Goal: Task Accomplishment & Management: Use online tool/utility

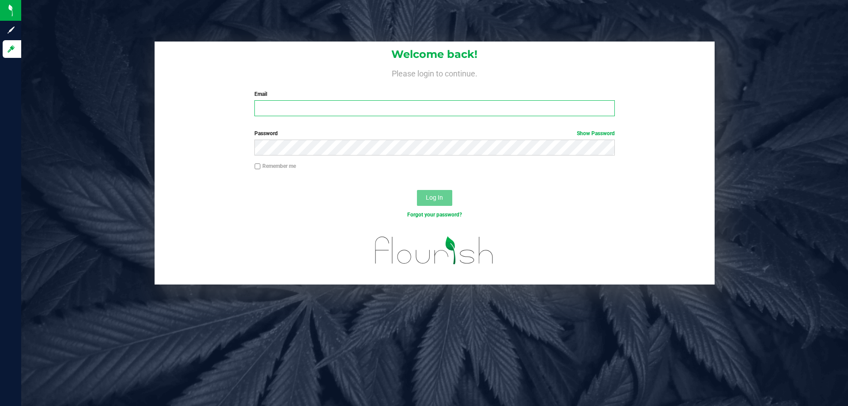
click at [332, 103] on input "Email" at bounding box center [434, 108] width 360 height 16
type input "[EMAIL_ADDRESS][DOMAIN_NAME]"
click at [417, 190] on button "Log In" at bounding box center [434, 198] width 35 height 16
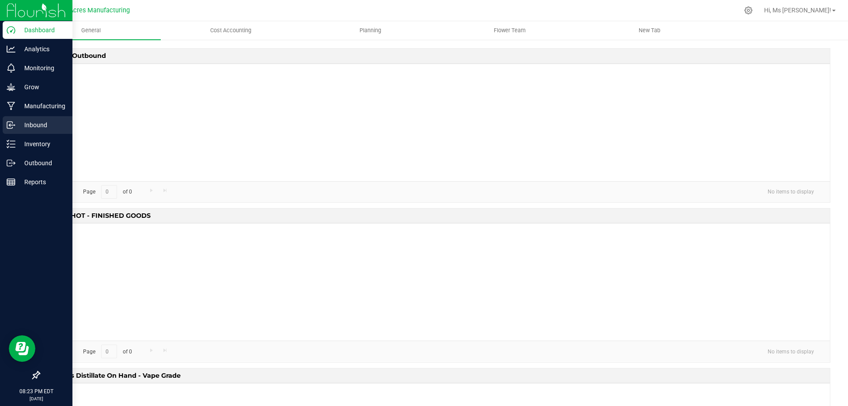
click at [19, 120] on p "Inbound" at bounding box center [41, 125] width 53 height 11
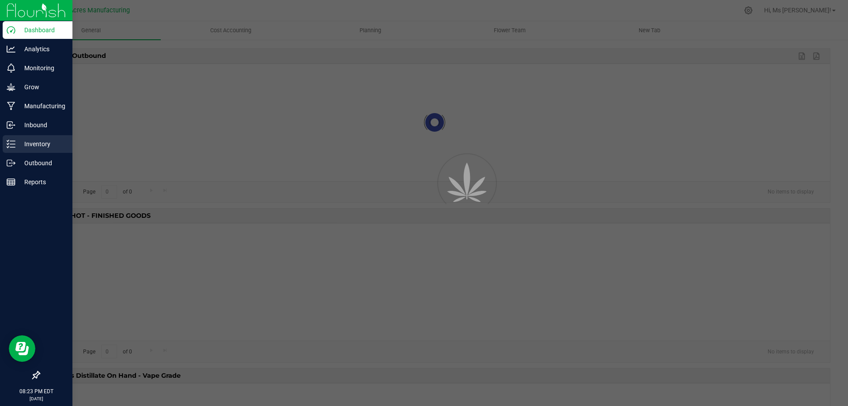
click at [27, 139] on p "Inventory" at bounding box center [41, 144] width 53 height 11
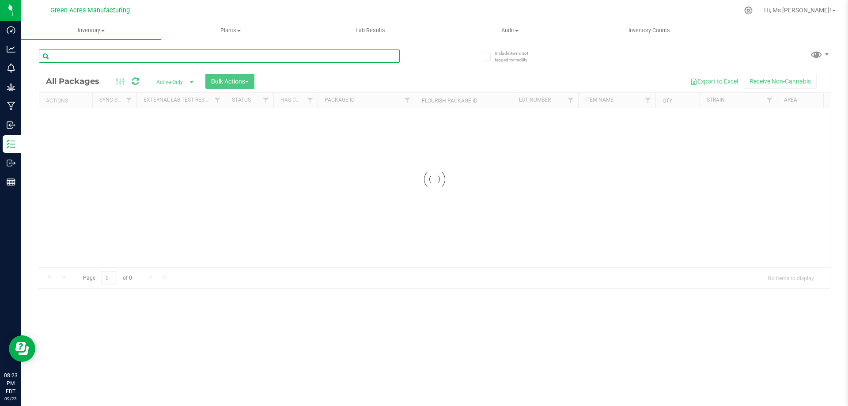
click at [178, 52] on input "text" at bounding box center [219, 55] width 361 height 13
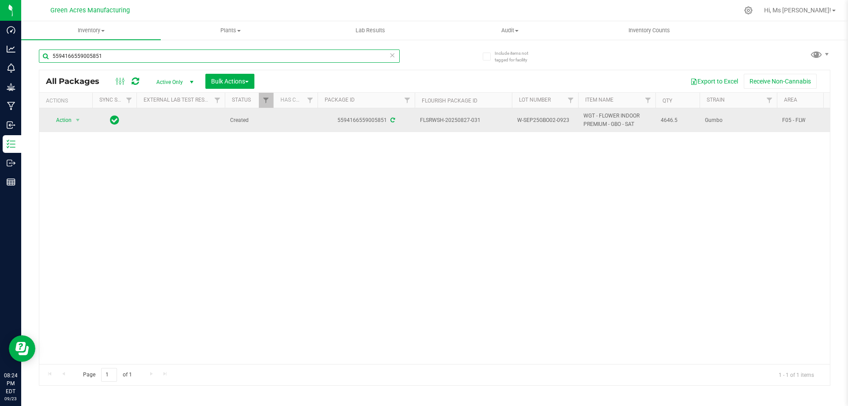
type input "5594166559005851"
click at [82, 118] on span "select" at bounding box center [77, 120] width 11 height 12
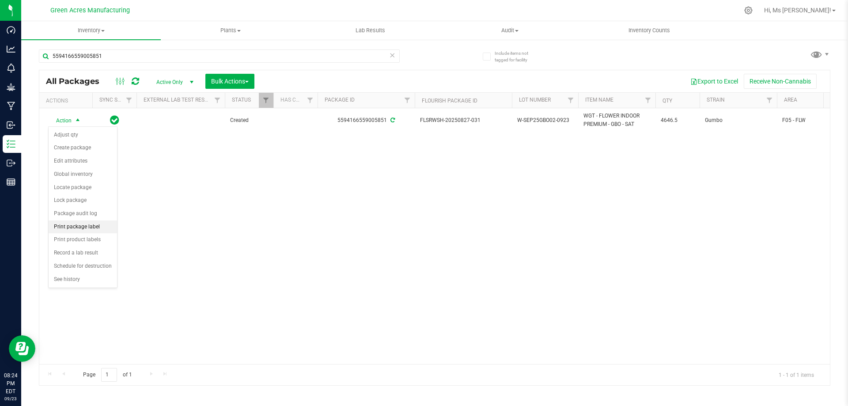
click at [88, 226] on li "Print package label" at bounding box center [83, 226] width 68 height 13
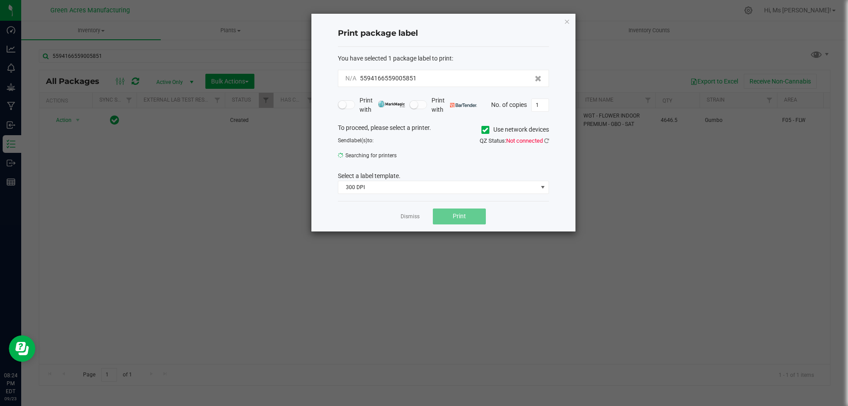
click at [485, 130] on icon at bounding box center [485, 130] width 6 height 0
click at [0, 0] on input "Use network devices" at bounding box center [0, 0] width 0 height 0
click at [485, 130] on icon at bounding box center [485, 130] width 6 height 0
click at [0, 0] on input "Use network devices" at bounding box center [0, 0] width 0 height 0
click at [547, 138] on icon at bounding box center [546, 141] width 5 height 6
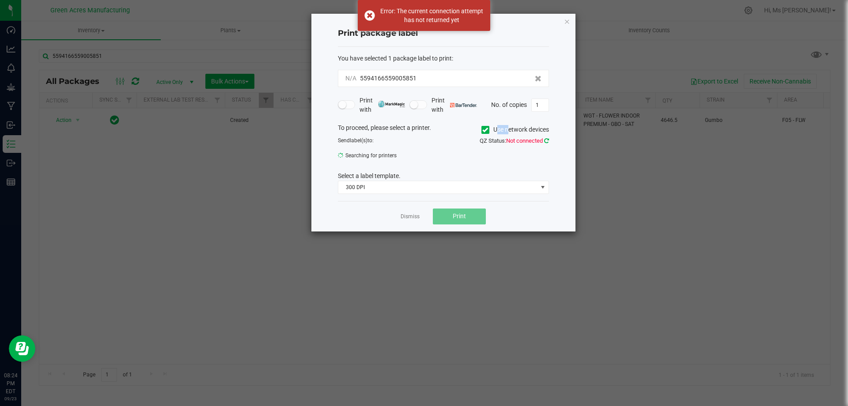
click at [547, 140] on icon at bounding box center [546, 141] width 5 height 6
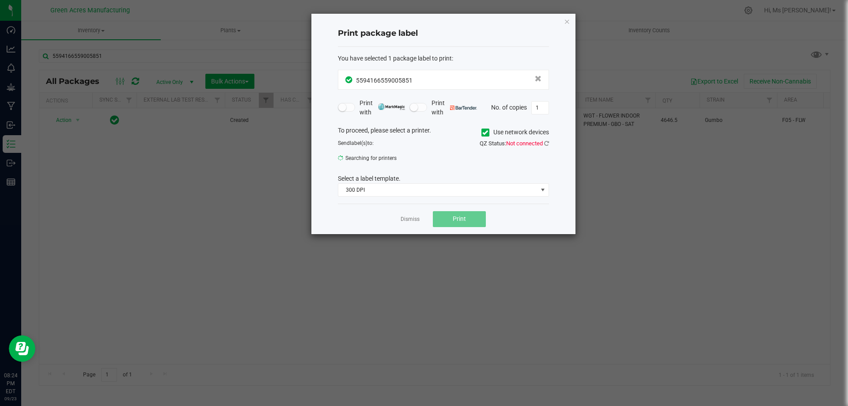
click at [494, 165] on div "To proceed, please select a printer. Use network devices Send label(s) to: Sear…" at bounding box center [443, 161] width 211 height 71
click at [409, 219] on link "Dismiss" at bounding box center [410, 220] width 19 height 8
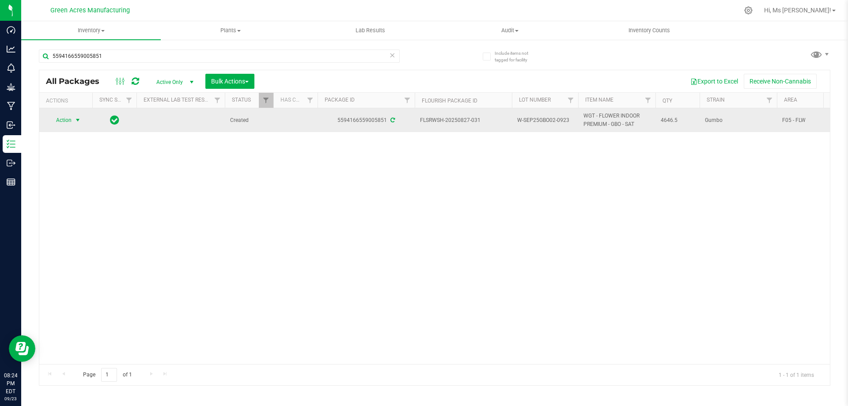
click at [53, 120] on span "Action" at bounding box center [60, 120] width 24 height 12
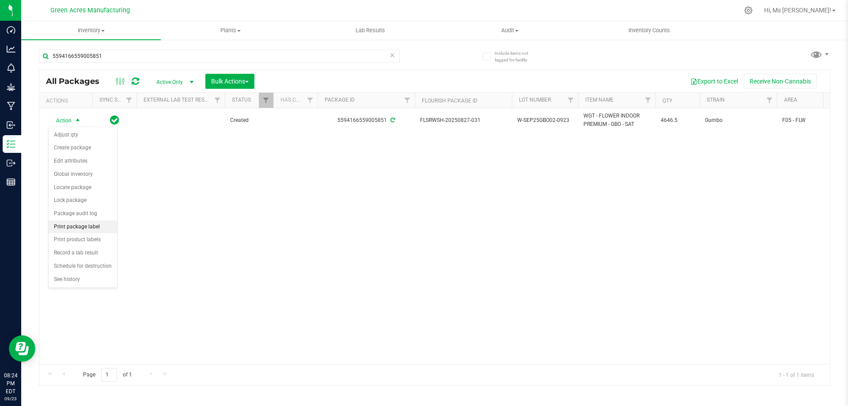
click at [84, 227] on li "Print package label" at bounding box center [83, 226] width 68 height 13
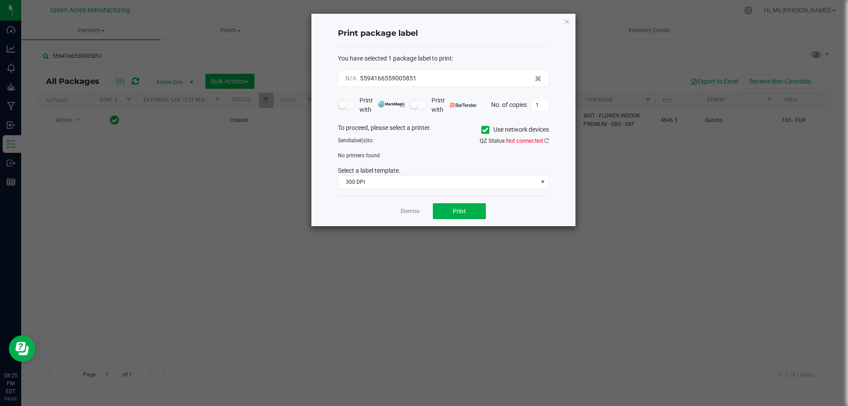
click at [485, 130] on icon at bounding box center [485, 130] width 6 height 0
click at [0, 0] on input "Use network devices" at bounding box center [0, 0] width 0 height 0
click at [485, 130] on icon at bounding box center [485, 130] width 6 height 0
click at [0, 0] on input "Use network devices" at bounding box center [0, 0] width 0 height 0
click at [409, 215] on link "Dismiss" at bounding box center [410, 212] width 19 height 8
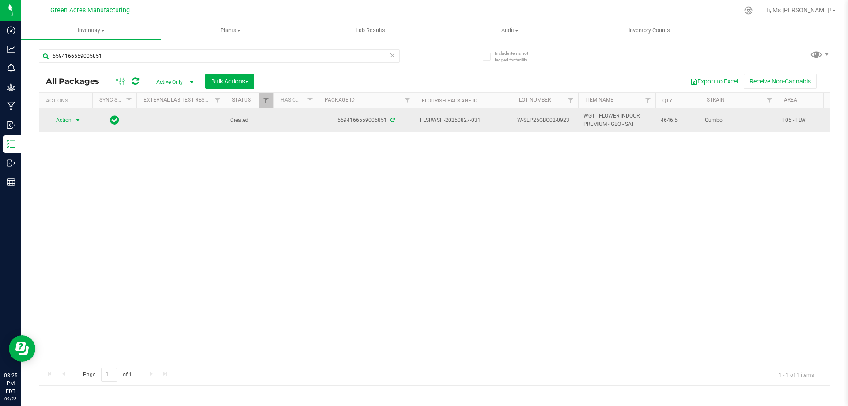
click at [62, 118] on span "Action" at bounding box center [60, 120] width 24 height 12
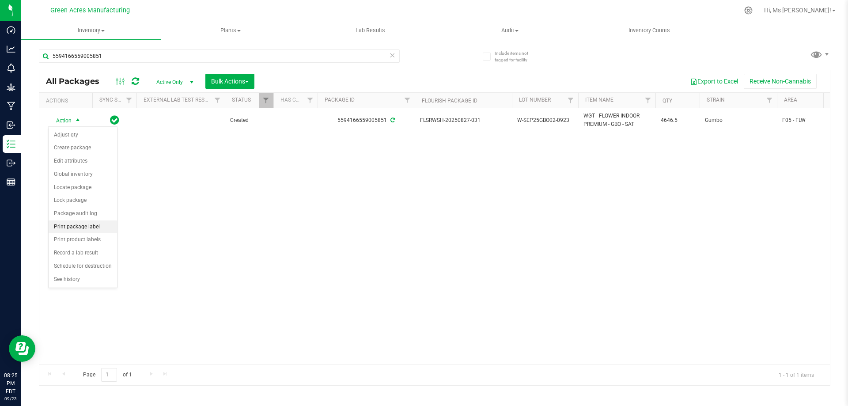
click at [92, 230] on li "Print package label" at bounding box center [83, 226] width 68 height 13
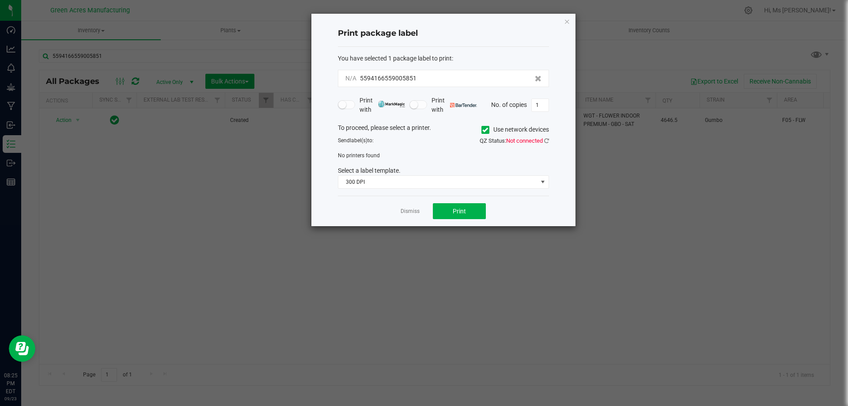
click at [487, 130] on icon at bounding box center [485, 130] width 6 height 0
click at [0, 0] on input "Use network devices" at bounding box center [0, 0] width 0 height 0
click at [492, 127] on label "Use network devices" at bounding box center [516, 129] width 68 height 9
click at [0, 0] on input "Use network devices" at bounding box center [0, 0] width 0 height 0
click at [391, 153] on div "No printers found" at bounding box center [443, 156] width 224 height 8
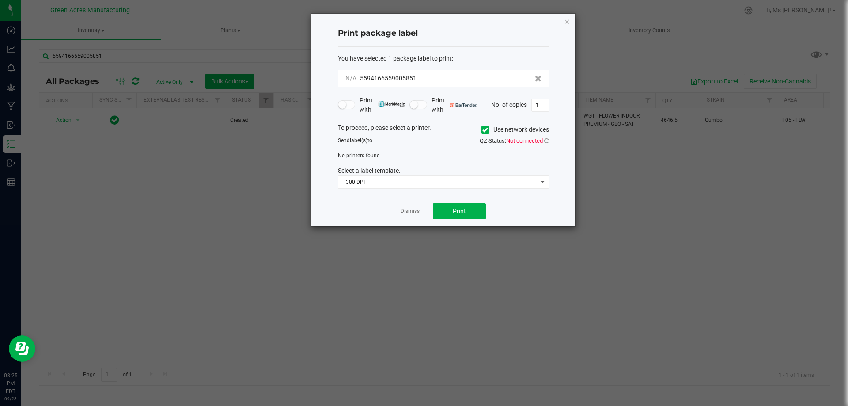
click at [391, 153] on div "No printers found" at bounding box center [443, 156] width 224 height 8
click at [422, 161] on div "To proceed, please select a printer. Use network devices Send label(s) to: QZ S…" at bounding box center [443, 156] width 211 height 66
click at [547, 140] on icon at bounding box center [546, 141] width 5 height 6
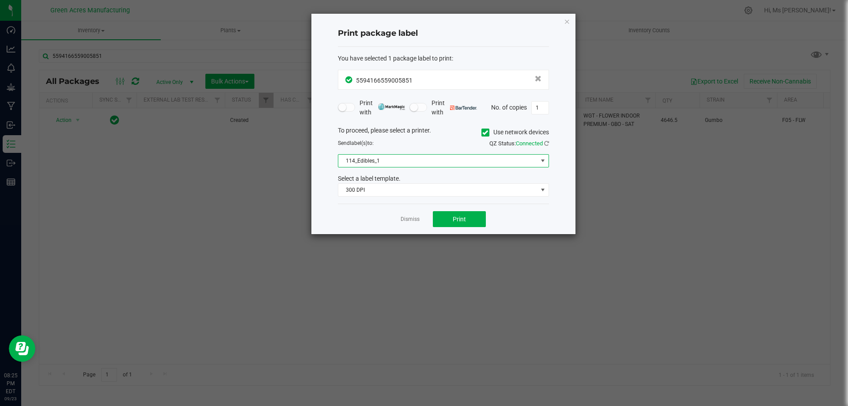
click at [439, 158] on span "114_Edibles_1" at bounding box center [437, 161] width 199 height 12
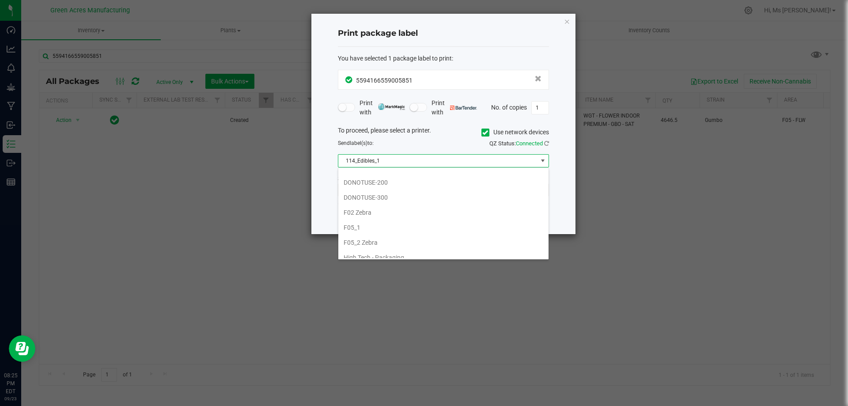
scroll to position [221, 0]
click at [391, 224] on li "F05_2 Zebra" at bounding box center [443, 226] width 210 height 15
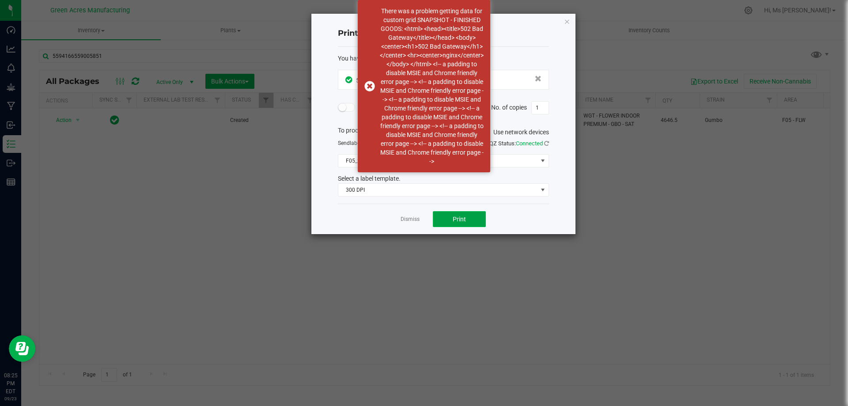
click at [456, 219] on span "Print" at bounding box center [459, 219] width 13 height 7
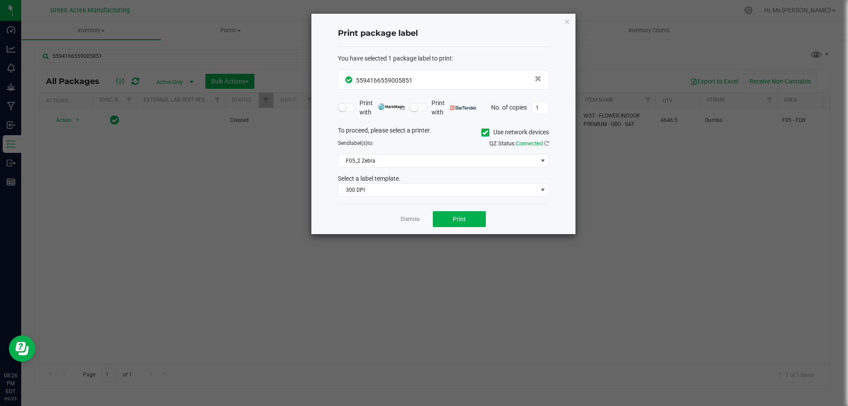
click at [398, 209] on div "Dismiss Print" at bounding box center [443, 219] width 211 height 30
click at [412, 216] on link "Dismiss" at bounding box center [410, 220] width 19 height 8
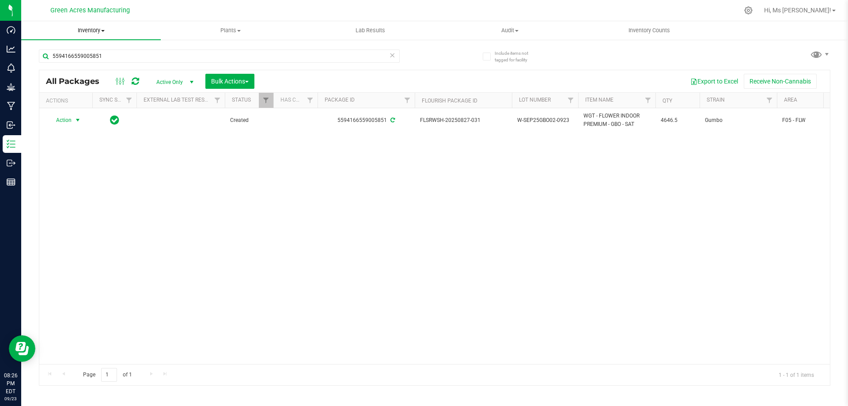
click at [83, 33] on span "Inventory" at bounding box center [91, 31] width 140 height 8
click at [81, 107] on span "From bill of materials" at bounding box center [61, 106] width 80 height 8
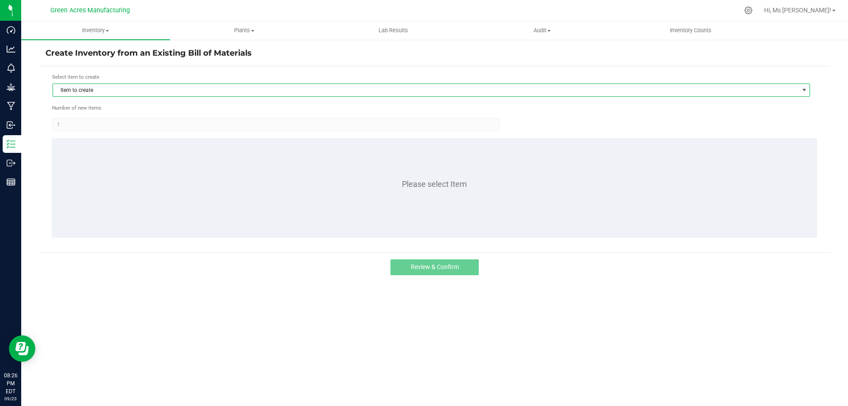
click at [116, 93] on span "Item to create" at bounding box center [426, 90] width 746 height 12
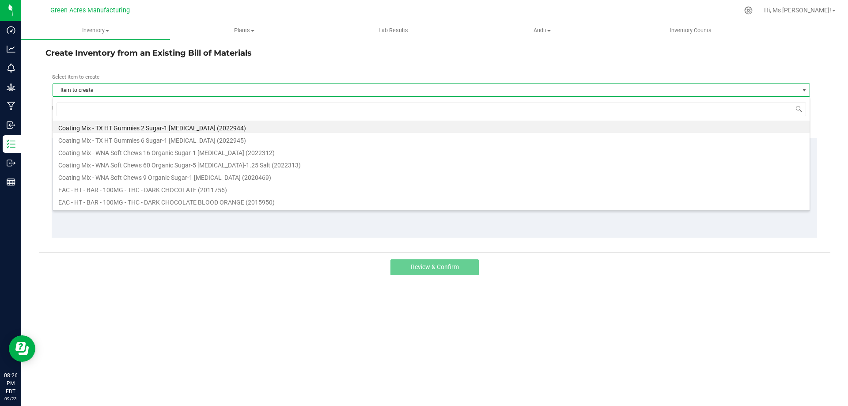
scroll to position [13, 758]
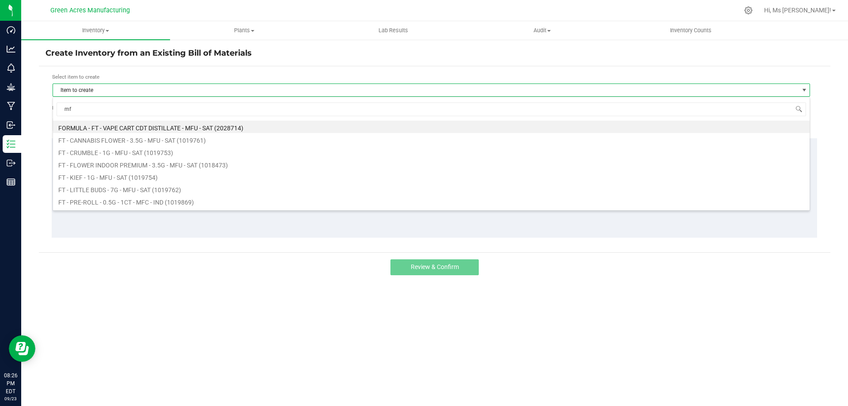
type input "mfu"
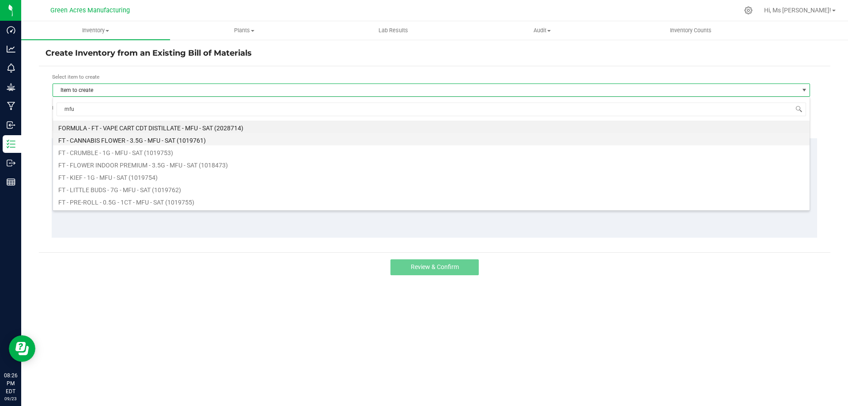
click at [164, 140] on li "FT - CANNABIS FLOWER - 3.5G - MFU - SAT (1019761)" at bounding box center [431, 139] width 757 height 12
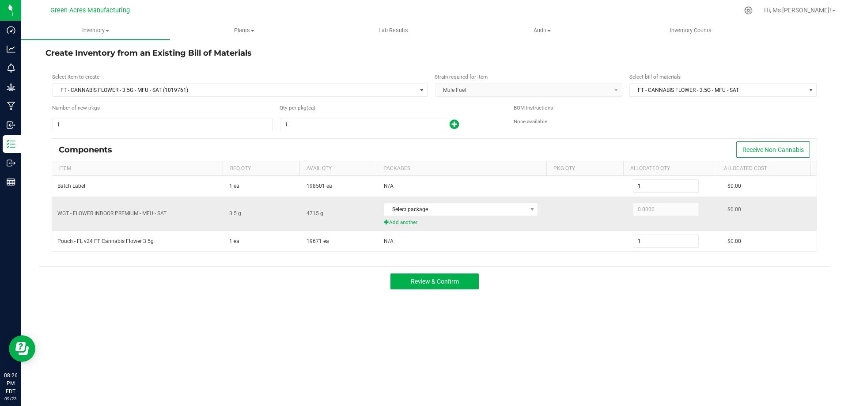
click at [451, 217] on div "Select package" at bounding box center [464, 209] width 161 height 18
click at [459, 210] on span "Select package" at bounding box center [455, 209] width 142 height 12
click at [505, 247] on li "3831052234387190 (W-SEP25MFU01-0923)" at bounding box center [461, 246] width 158 height 12
type input "3.5000"
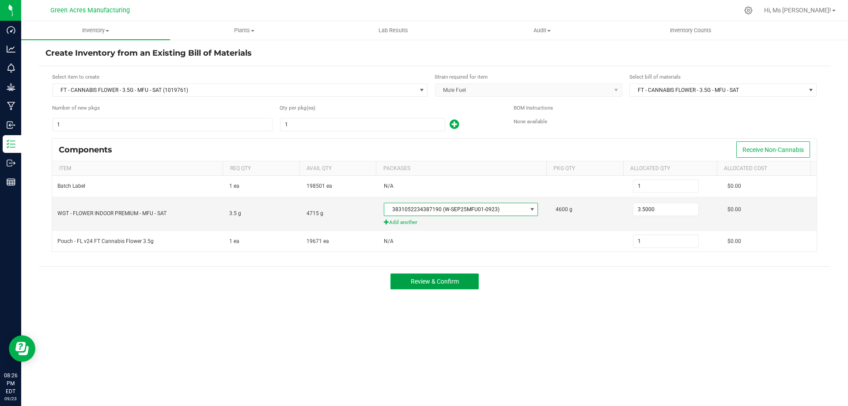
click at [450, 289] on button "Review & Confirm" at bounding box center [435, 281] width 88 height 16
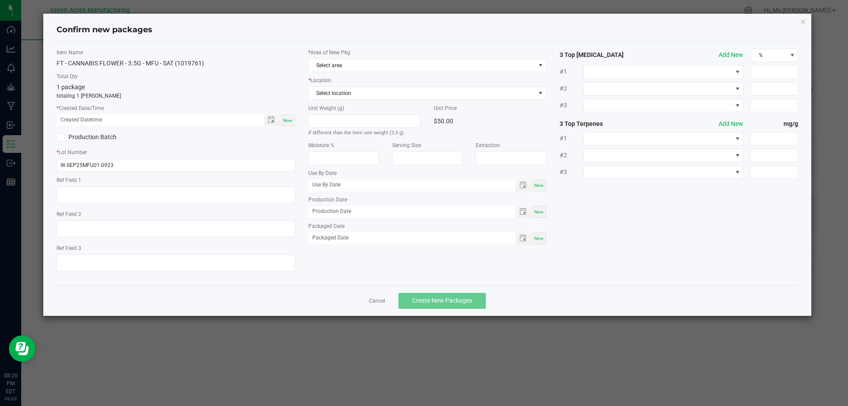
click at [289, 118] on span "Now" at bounding box center [287, 120] width 9 height 5
type input "[DATE] 08:26 PM"
click at [338, 64] on span "Select area" at bounding box center [422, 65] width 227 height 12
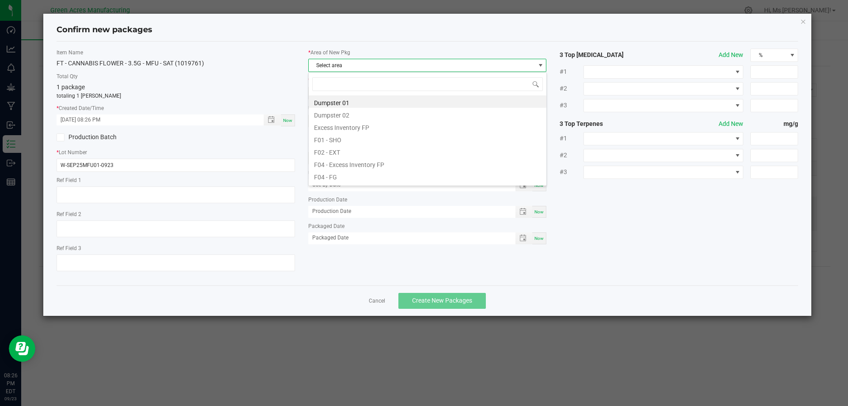
scroll to position [13, 239]
type input "fg"
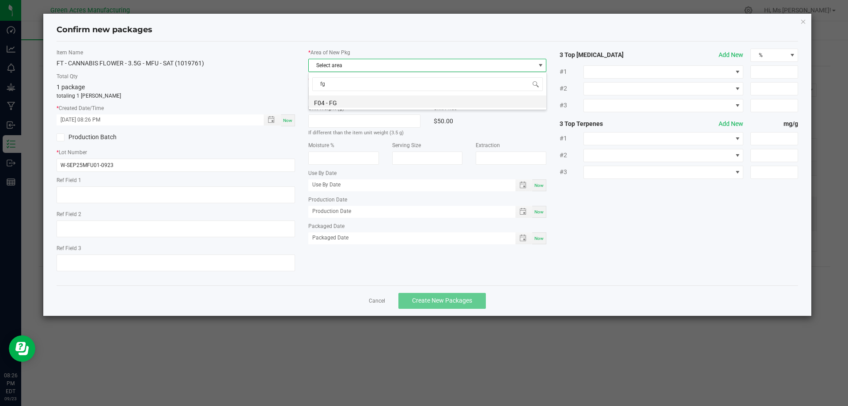
click at [345, 100] on li "F04 - FG" at bounding box center [428, 101] width 238 height 12
click at [346, 96] on span "Select location" at bounding box center [422, 93] width 227 height 12
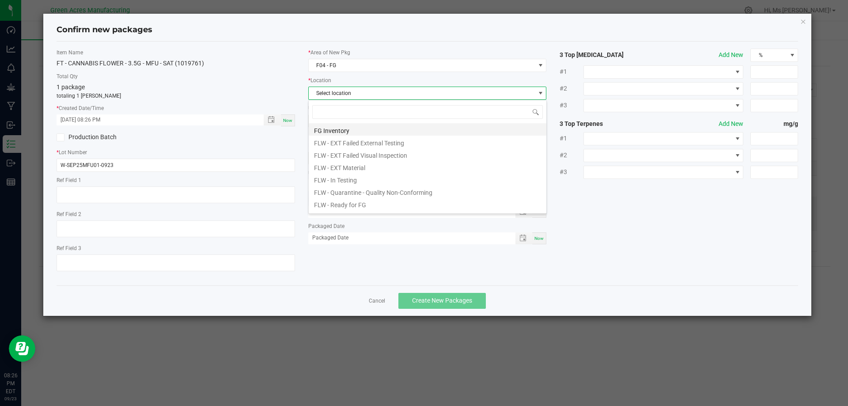
click at [373, 130] on li "FG Inventory" at bounding box center [428, 129] width 238 height 12
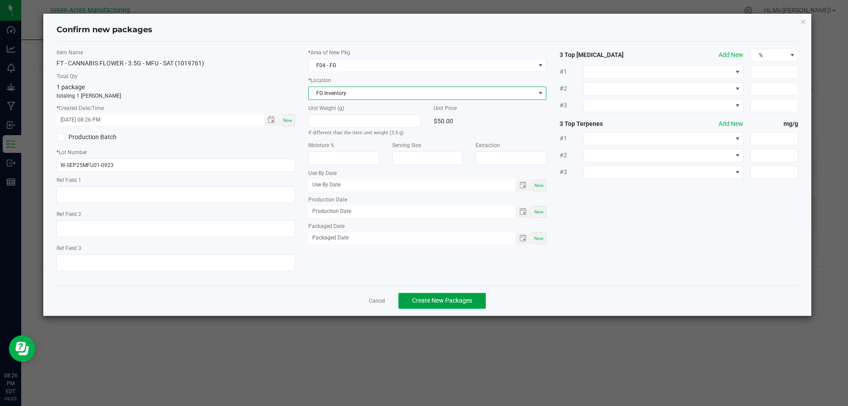
click at [438, 300] on span "Create New Packages" at bounding box center [442, 300] width 60 height 7
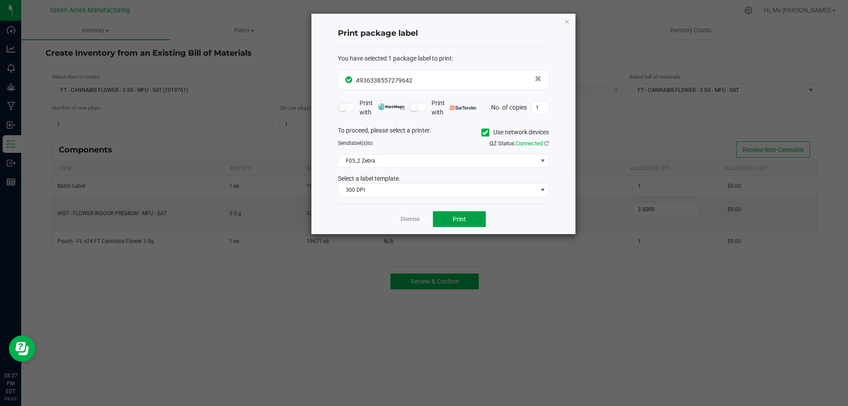
click at [456, 217] on span "Print" at bounding box center [459, 219] width 13 height 7
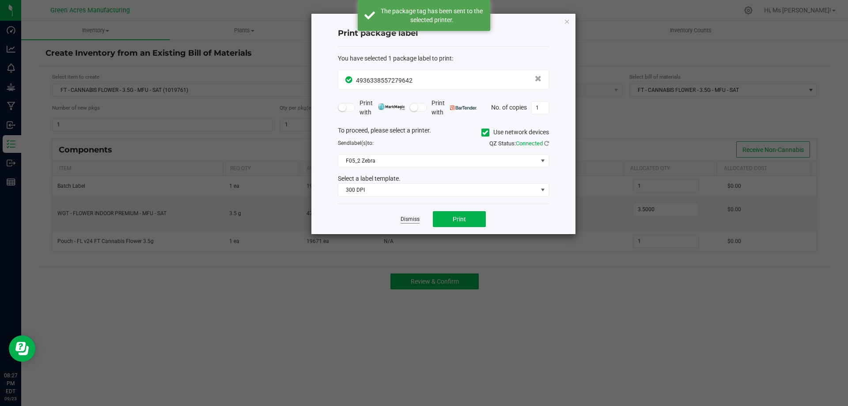
click at [413, 222] on link "Dismiss" at bounding box center [410, 220] width 19 height 8
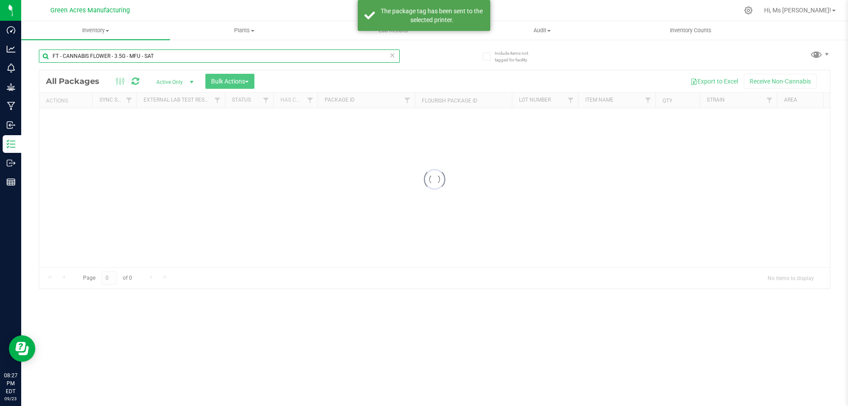
click at [149, 51] on input "FT - CANNABIS FLOWER - 3.5G - MFU - SAT" at bounding box center [219, 55] width 361 height 13
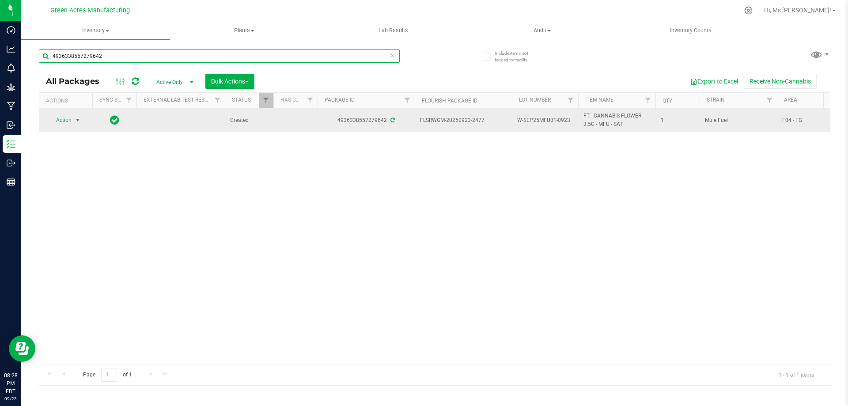
type input "4936338557279642"
click at [62, 121] on span "Action" at bounding box center [60, 120] width 24 height 12
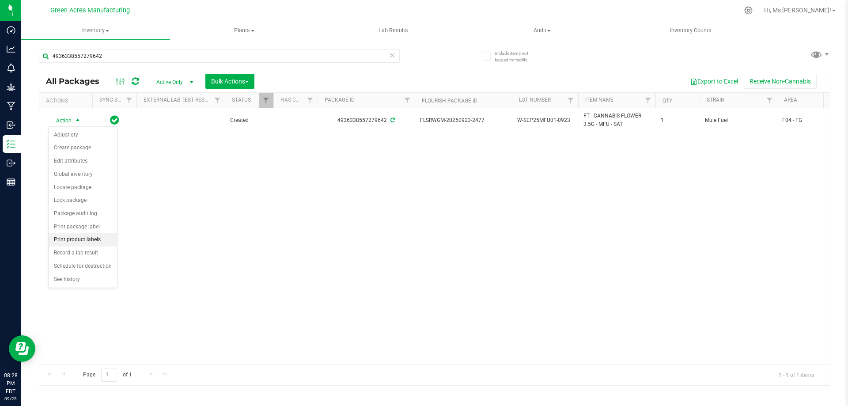
click at [87, 241] on li "Print product labels" at bounding box center [83, 239] width 68 height 13
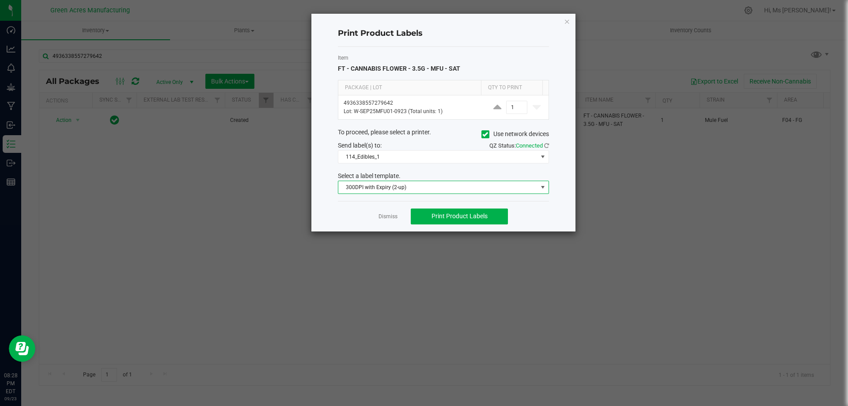
click at [411, 189] on span "300DPI with Expiry (2-up)" at bounding box center [437, 187] width 199 height 12
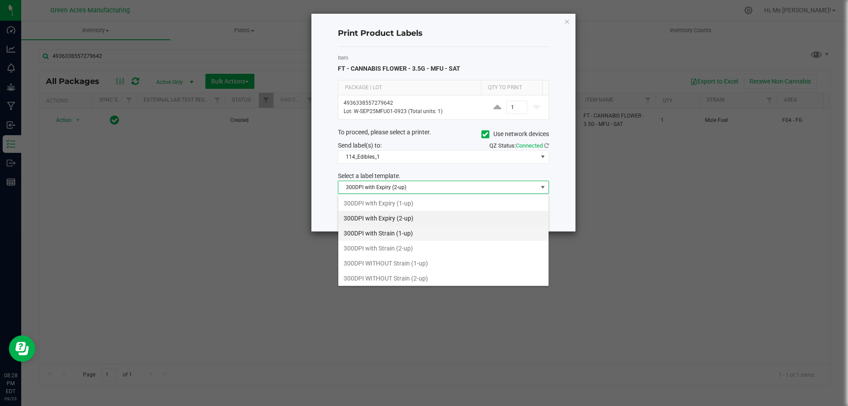
scroll to position [13, 211]
click at [425, 248] on li "300DPI with Strain (2-up)" at bounding box center [443, 248] width 210 height 15
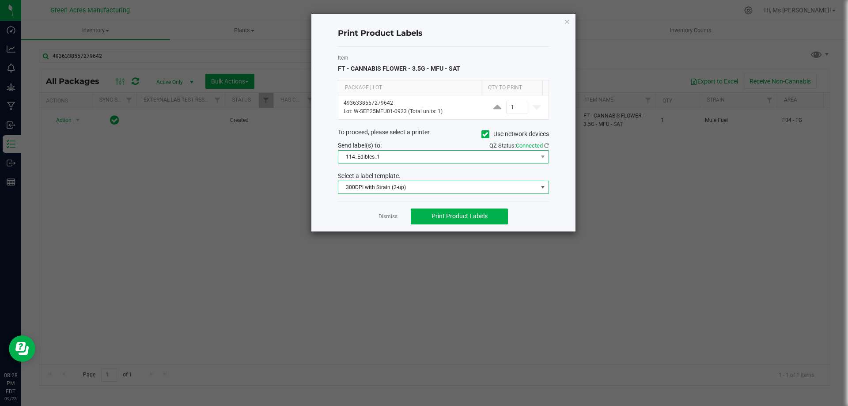
click at [466, 159] on span "114_Edibles_1" at bounding box center [437, 157] width 199 height 12
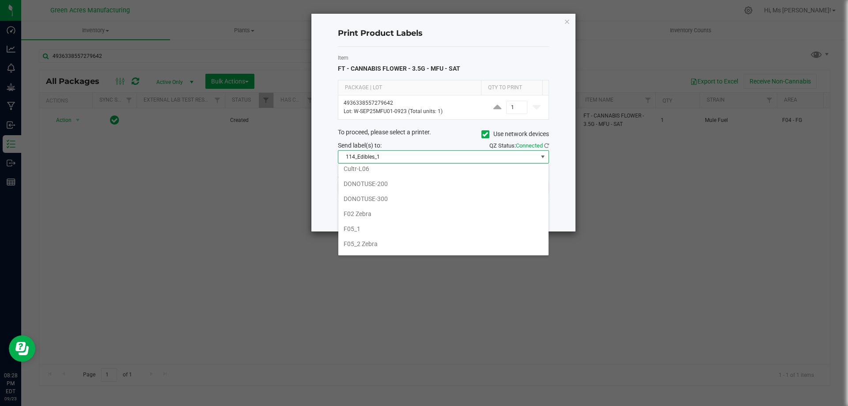
scroll to position [221, 0]
click at [443, 203] on li "F05_1" at bounding box center [443, 207] width 210 height 15
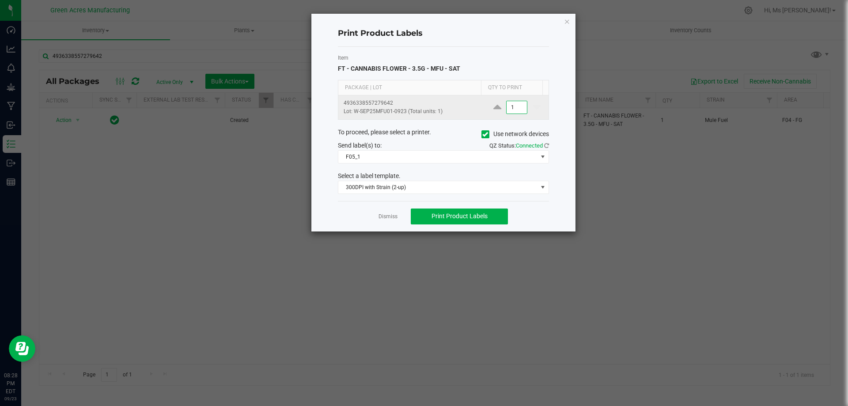
click at [517, 110] on input "1" at bounding box center [517, 107] width 20 height 12
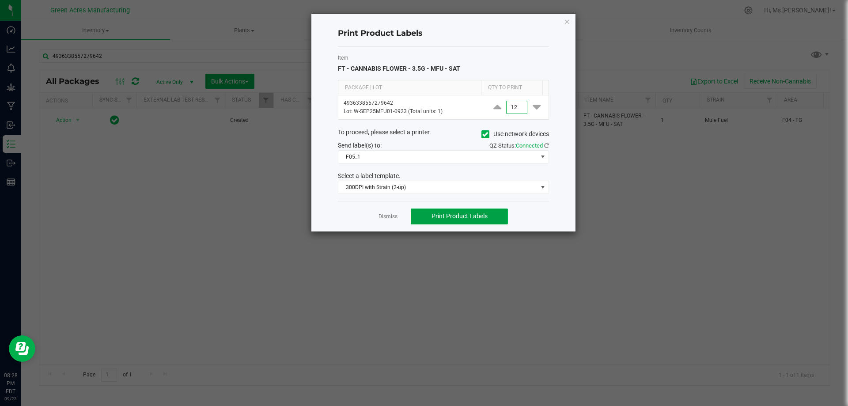
click at [479, 223] on button "Print Product Labels" at bounding box center [459, 217] width 97 height 16
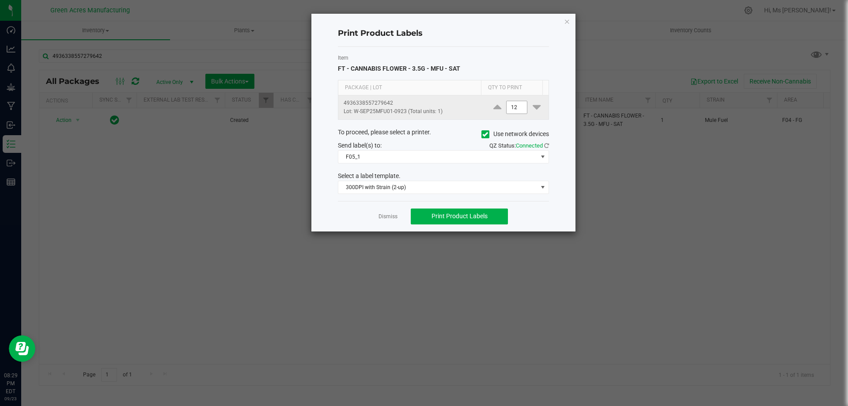
click at [514, 103] on input "12" at bounding box center [517, 107] width 20 height 12
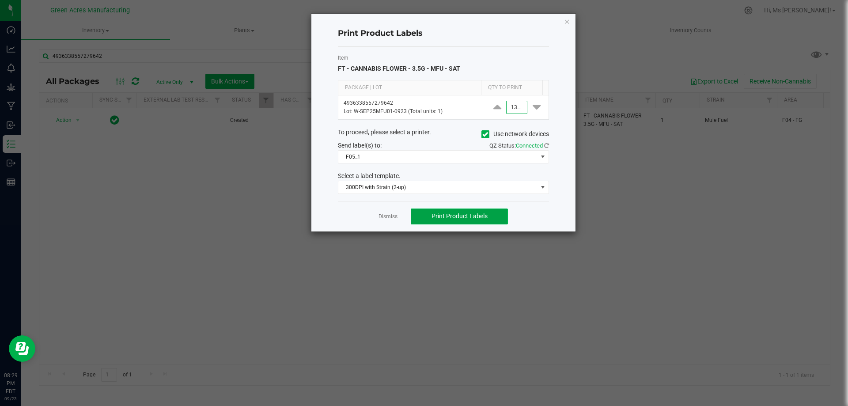
type input "1,300"
click at [474, 213] on span "Print Product Labels" at bounding box center [460, 215] width 56 height 7
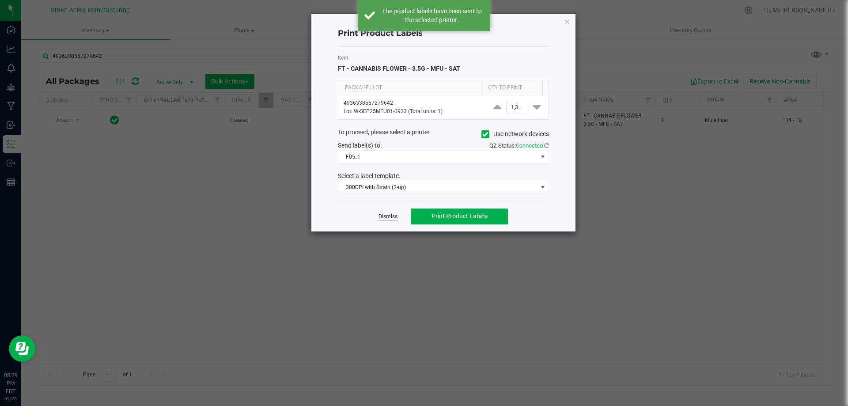
click at [387, 216] on link "Dismiss" at bounding box center [388, 217] width 19 height 8
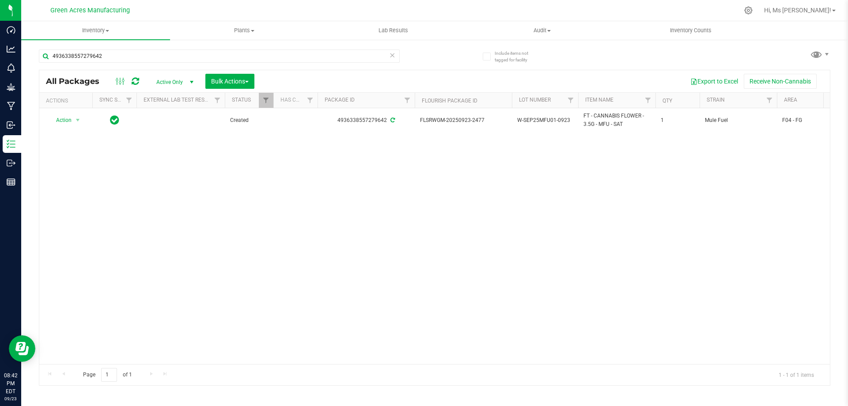
click at [778, 4] on div "Hi, Ms [PERSON_NAME]!" at bounding box center [800, 10] width 79 height 15
click at [777, 7] on span "Hi, Ms [PERSON_NAME]!" at bounding box center [797, 10] width 67 height 7
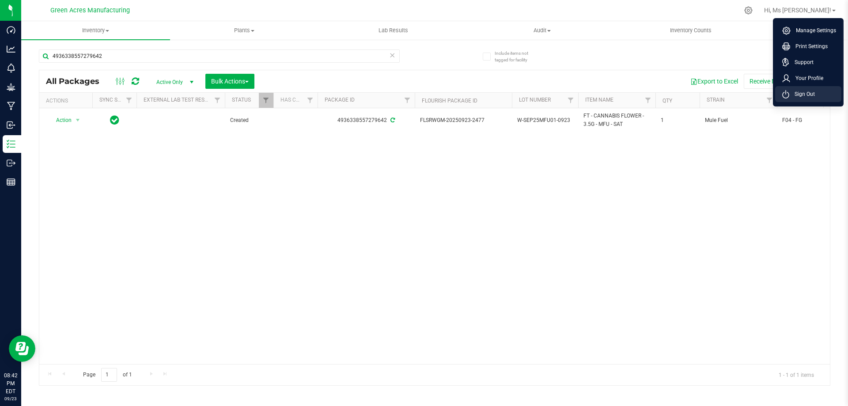
click at [797, 95] on span "Sign Out" at bounding box center [802, 94] width 26 height 9
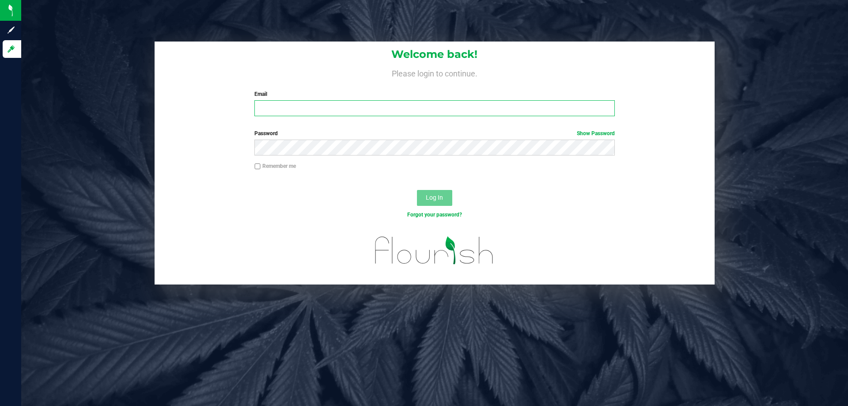
click at [315, 107] on input "Email" at bounding box center [434, 108] width 360 height 16
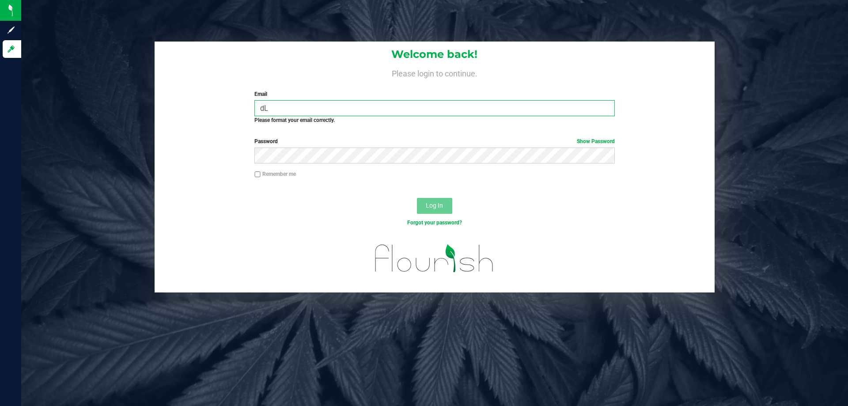
type input "d"
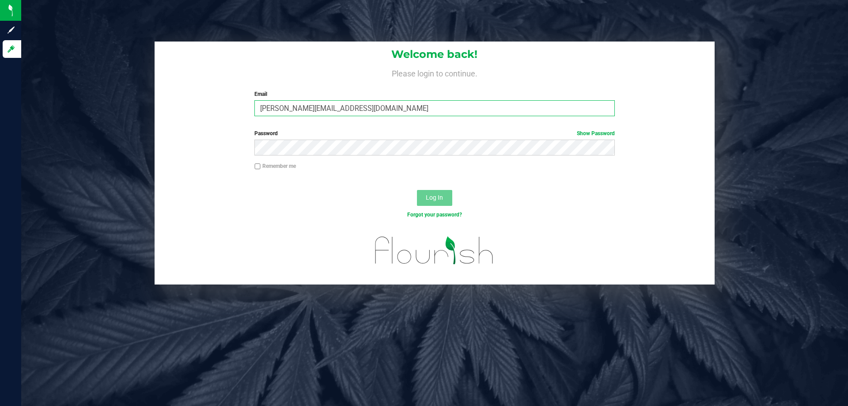
type input "[PERSON_NAME][EMAIL_ADDRESS][DOMAIN_NAME]"
click at [417, 190] on button "Log In" at bounding box center [434, 198] width 35 height 16
